Goal: Understand process/instructions

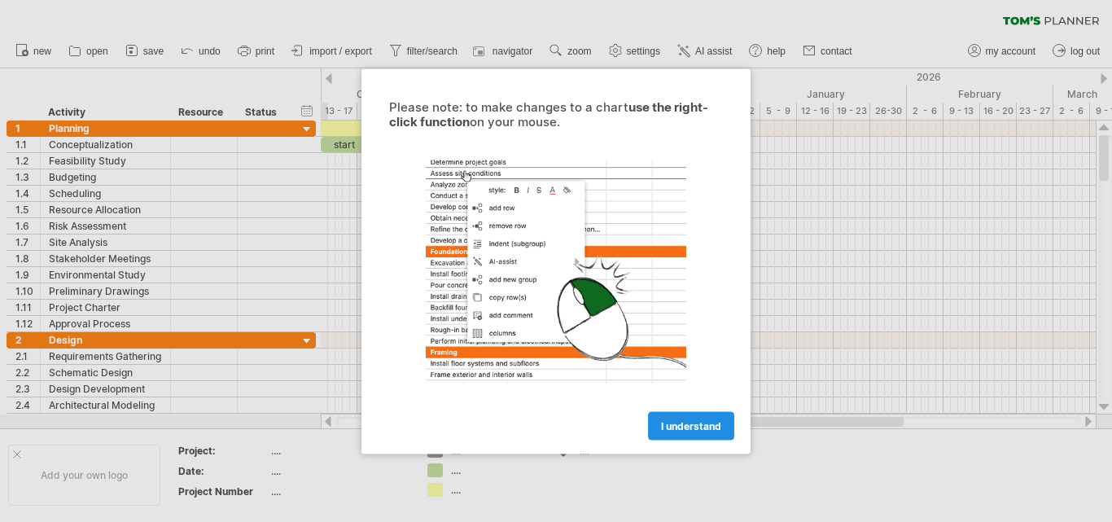
click at [692, 427] on span "I understand" at bounding box center [691, 425] width 60 height 12
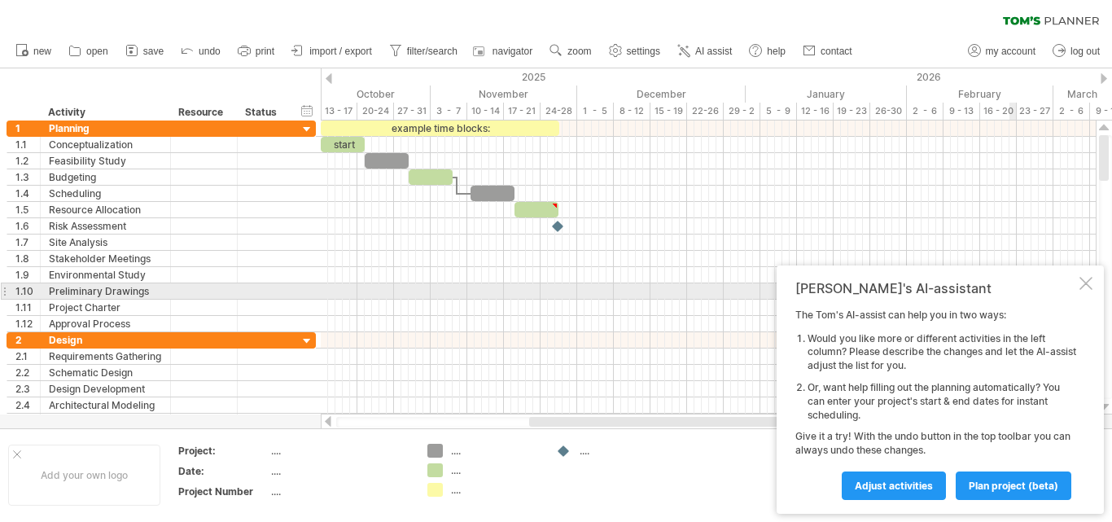
click at [1087, 289] on div at bounding box center [1085, 283] width 13 height 13
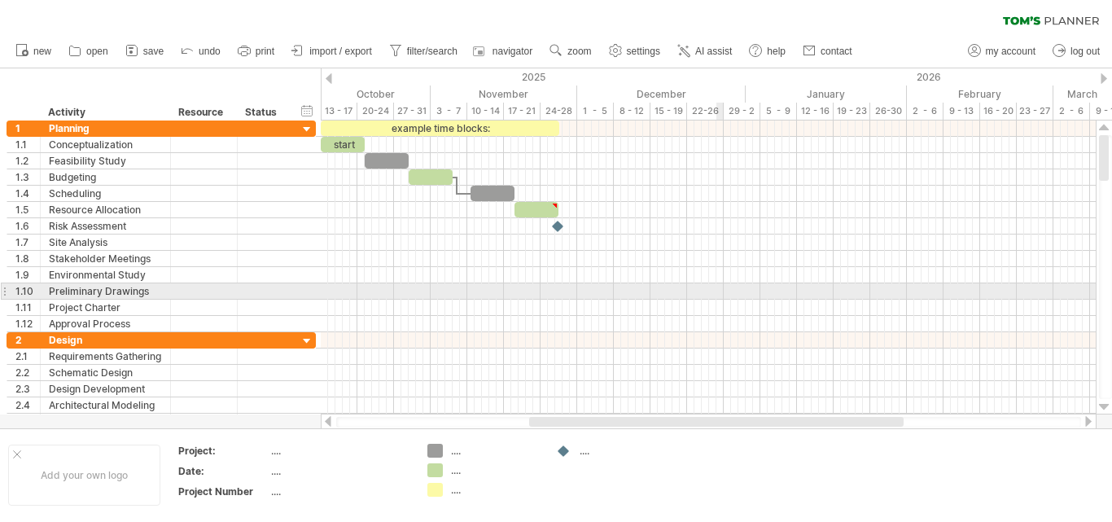
click at [611, 282] on div at bounding box center [708, 275] width 775 height 16
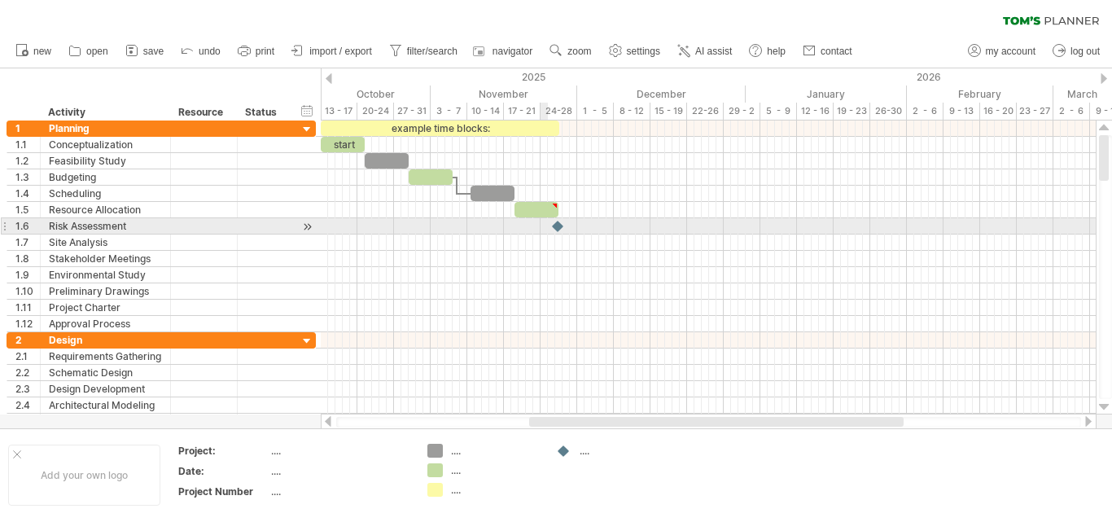
click at [545, 230] on div at bounding box center [708, 226] width 775 height 16
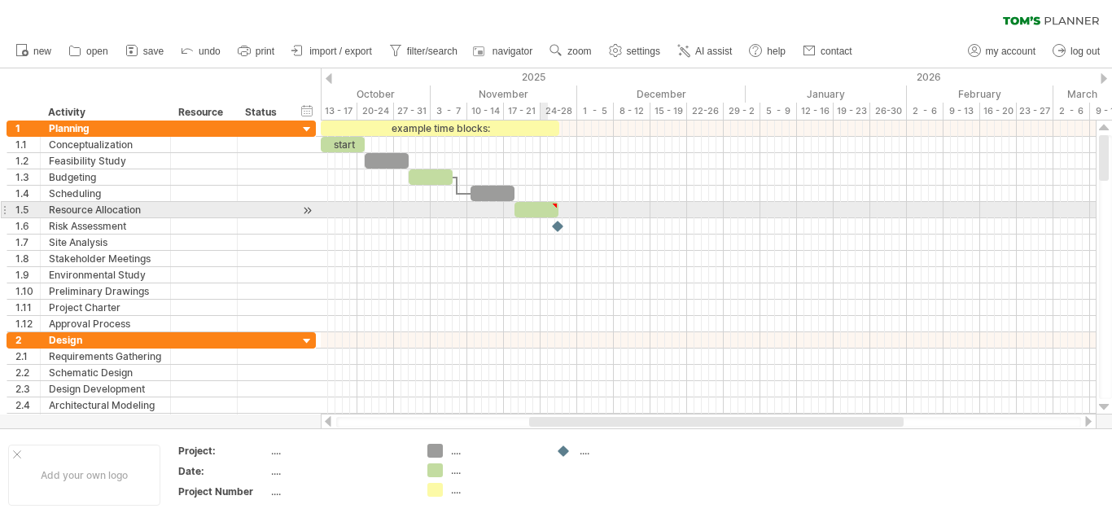
click at [541, 211] on div at bounding box center [536, 209] width 44 height 15
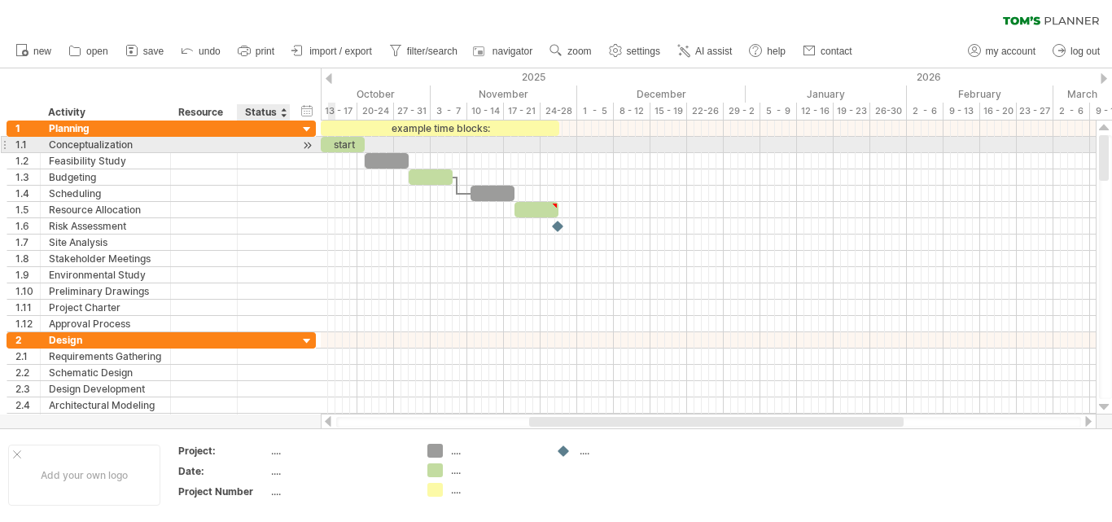
click at [304, 143] on div at bounding box center [307, 145] width 15 height 17
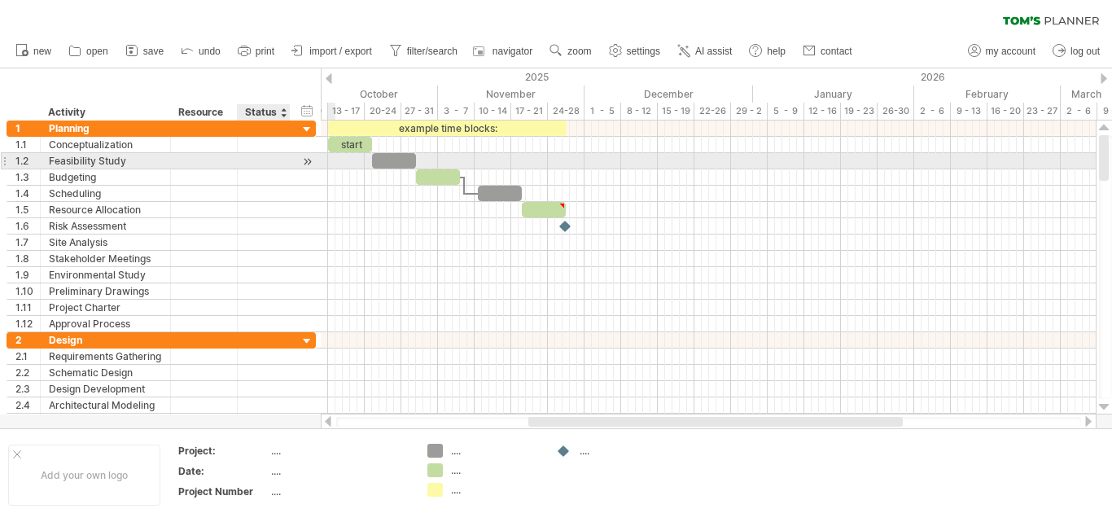
click at [304, 164] on div at bounding box center [307, 161] width 15 height 17
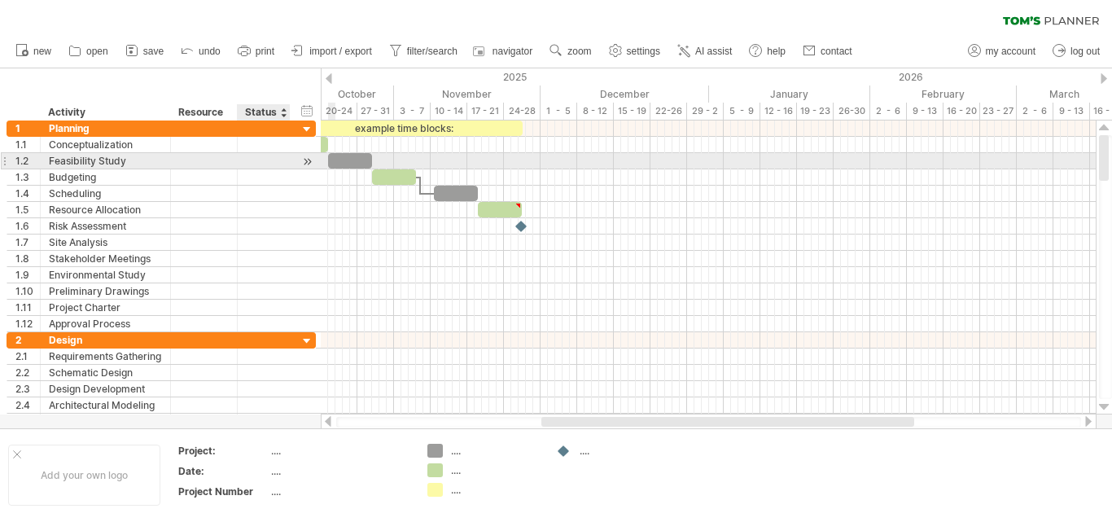
click at [304, 164] on div at bounding box center [307, 161] width 15 height 17
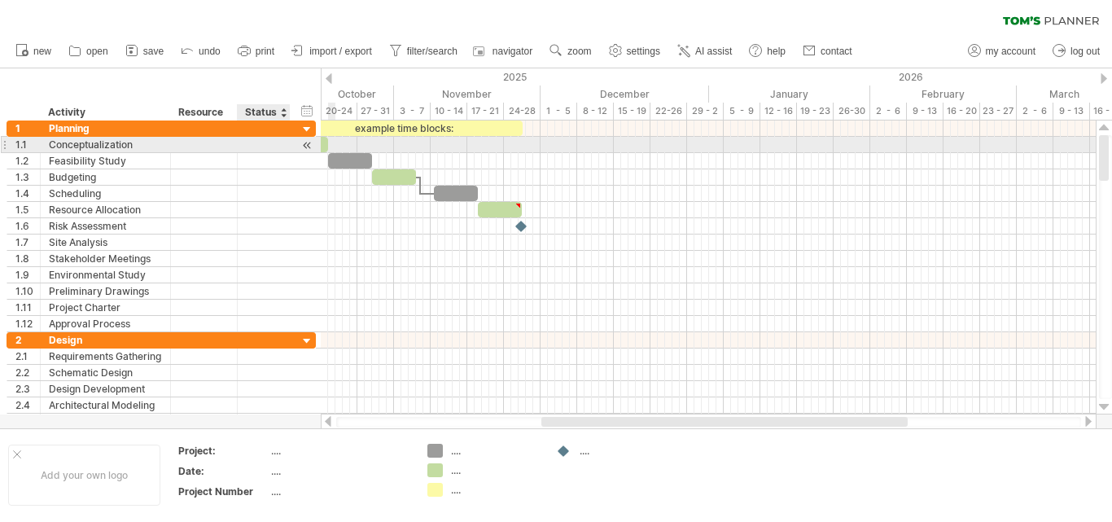
click at [310, 142] on div at bounding box center [307, 145] width 15 height 17
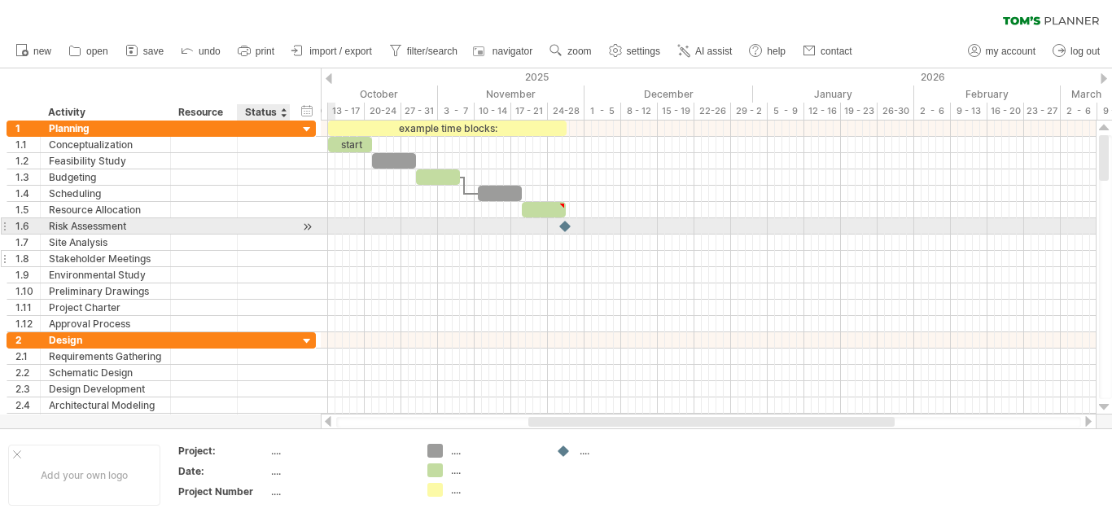
click at [255, 260] on div at bounding box center [264, 258] width 36 height 15
